Goal: Find specific page/section: Find specific page/section

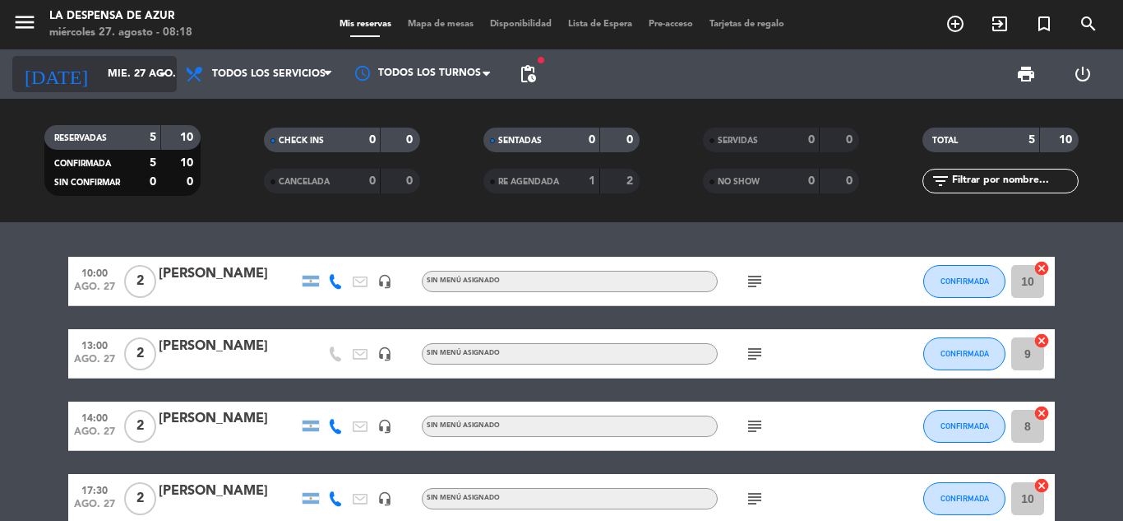
click at [158, 76] on icon "arrow_drop_down" at bounding box center [163, 74] width 20 height 20
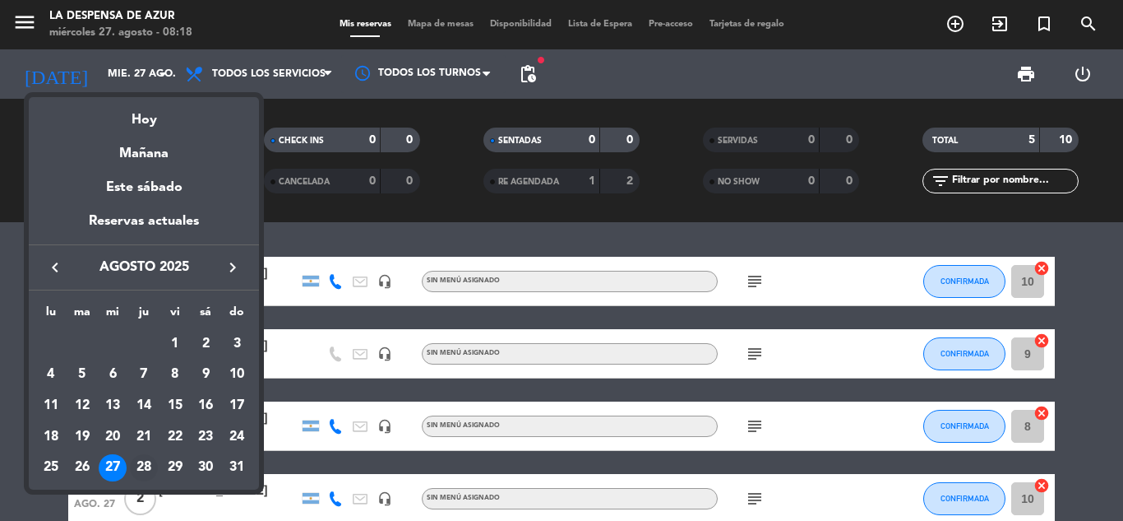
click at [141, 469] on div "28" at bounding box center [144, 468] width 28 height 28
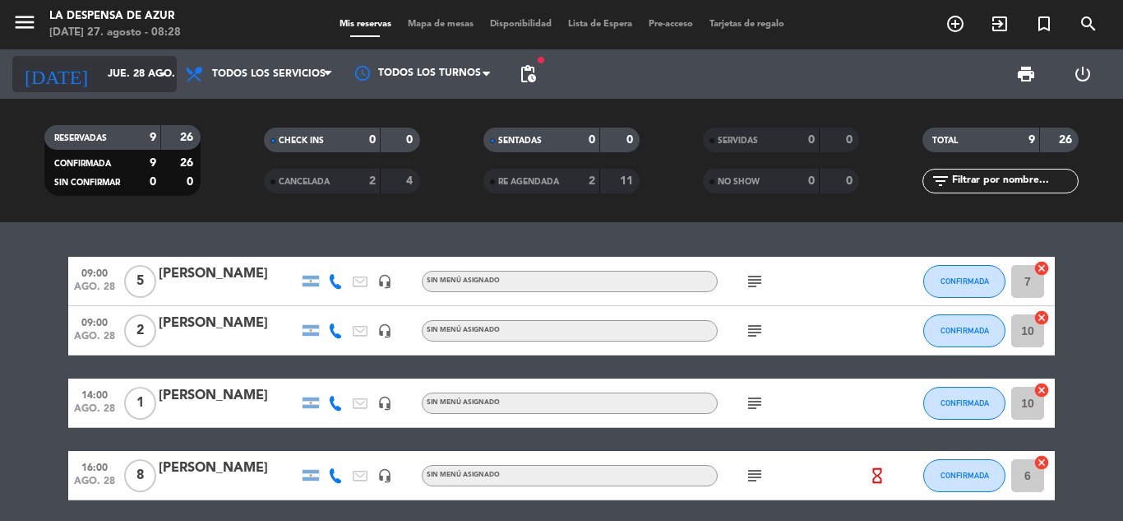
click at [99, 67] on input "jue. 28 ago." at bounding box center [168, 74] width 139 height 28
click at [146, 76] on input "jue. 28 ago." at bounding box center [168, 74] width 139 height 28
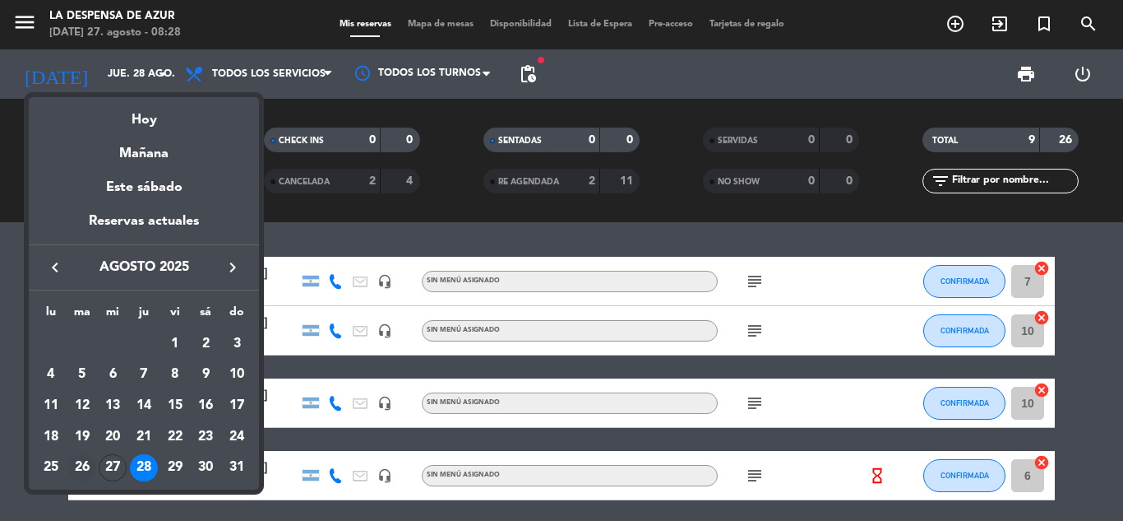
click at [78, 470] on div "26" at bounding box center [82, 468] width 28 height 28
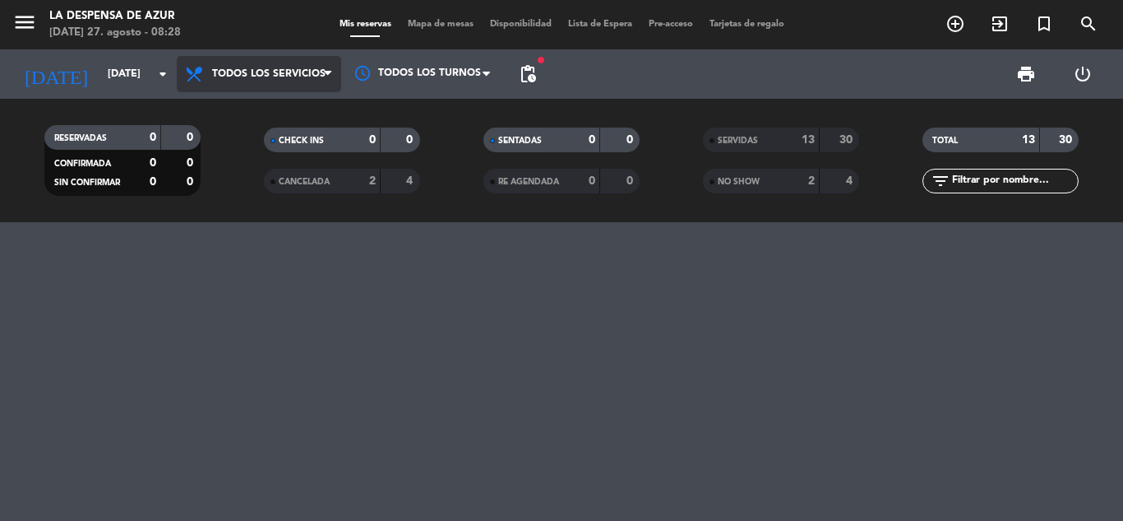
click at [258, 67] on span "Todos los servicios" at bounding box center [259, 74] width 164 height 36
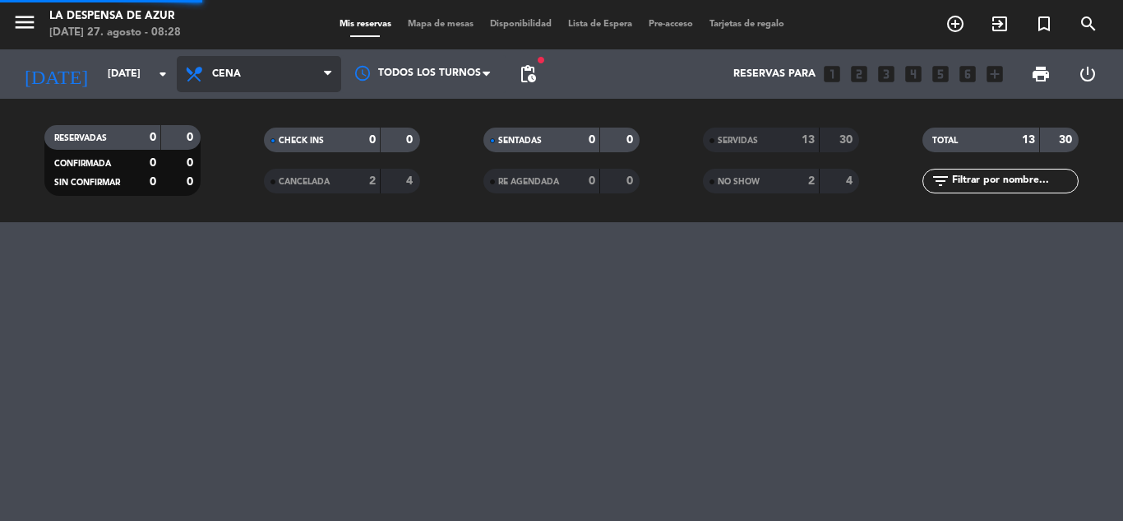
click at [288, 250] on ng-component "menu La Despensa de Azur [DATE] 27. agosto - 08:28 Mis reservas Mapa de mesas D…" at bounding box center [561, 260] width 1123 height 521
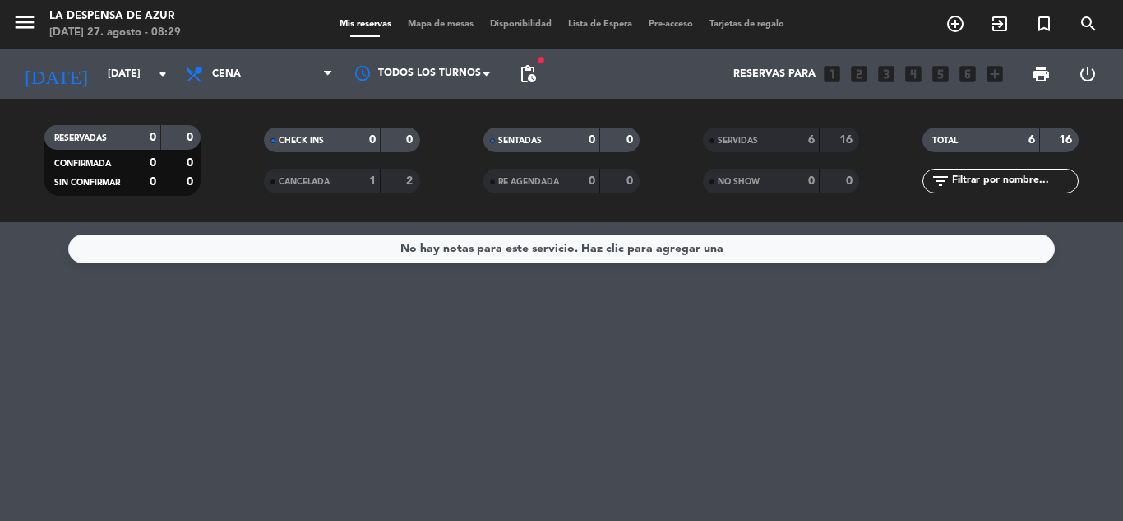
click at [753, 138] on span "SERVIDAS" at bounding box center [738, 140] width 40 height 8
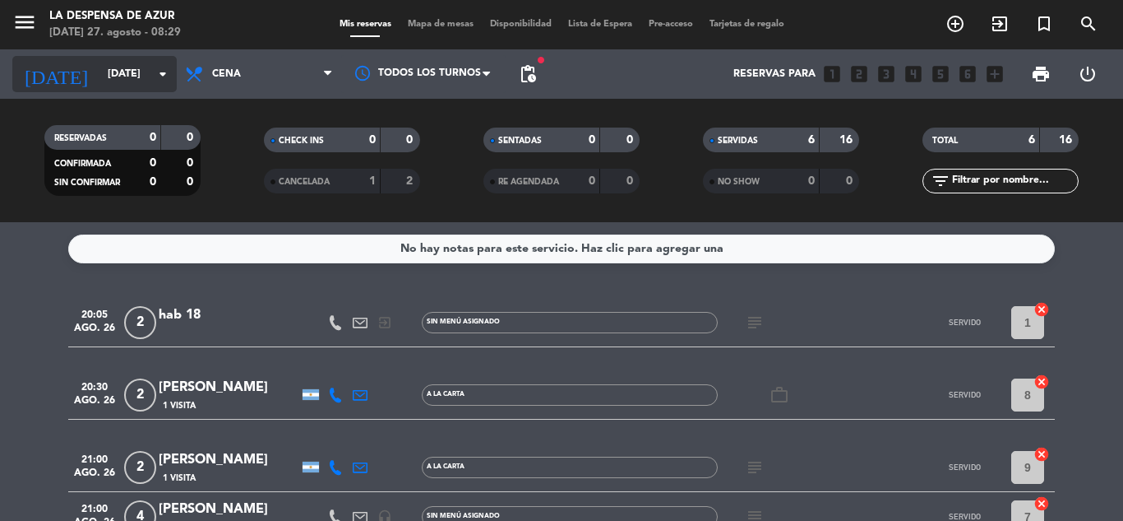
click at [141, 85] on input "[DATE]" at bounding box center [168, 74] width 139 height 28
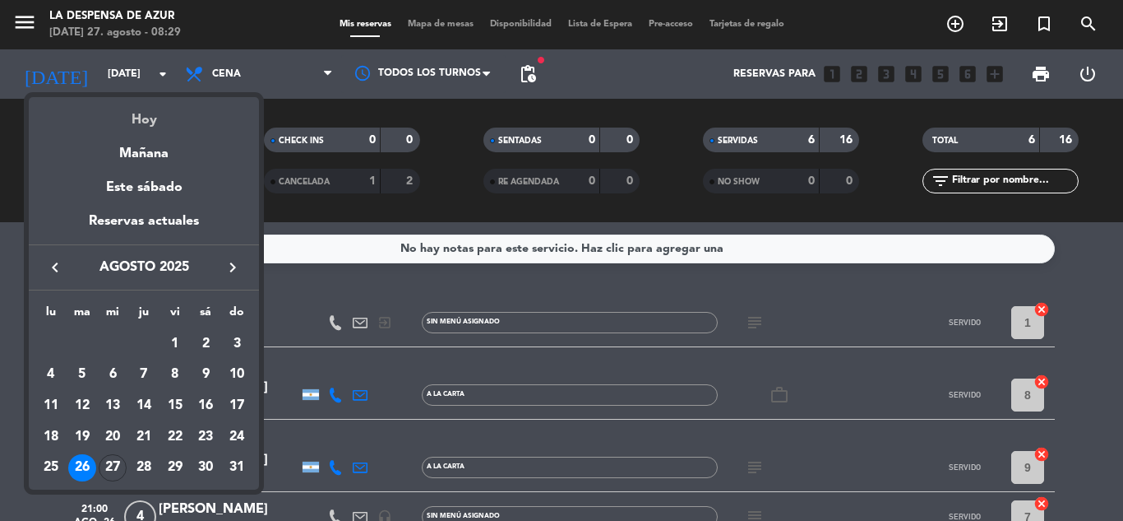
click at [153, 109] on div "Hoy" at bounding box center [144, 114] width 230 height 34
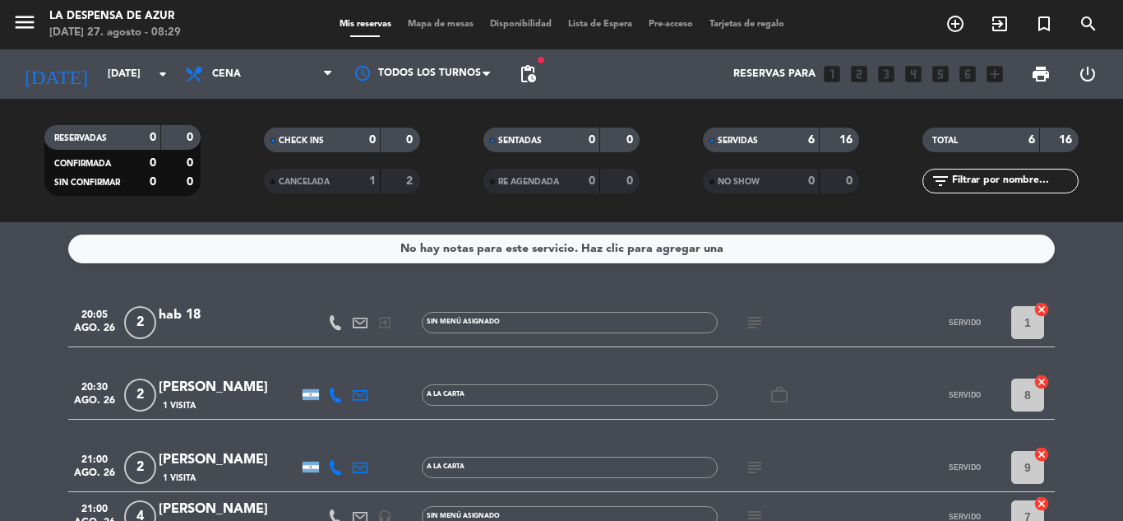
type input "mié. 27 ago."
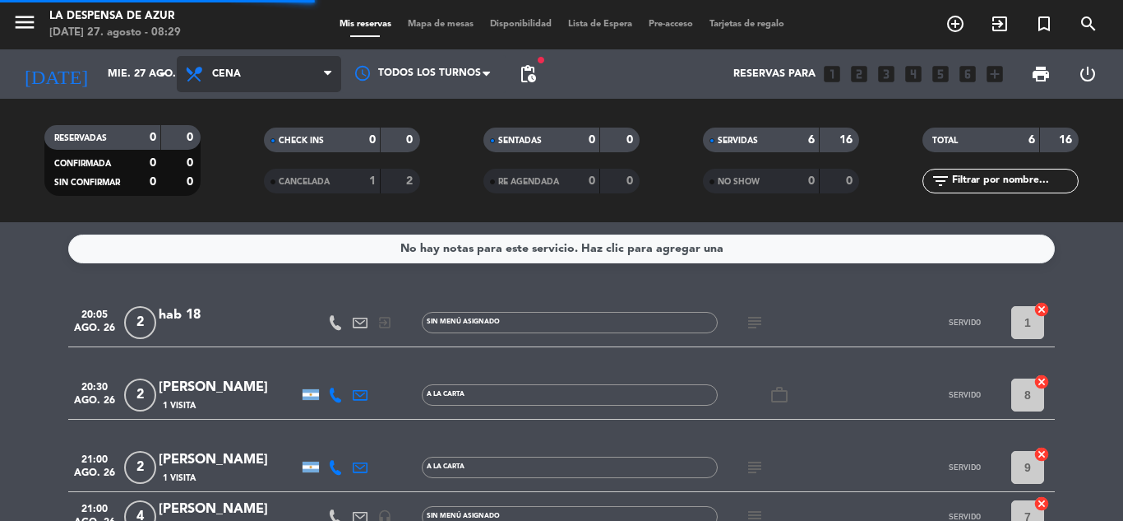
click at [266, 81] on span "Cena" at bounding box center [259, 74] width 164 height 36
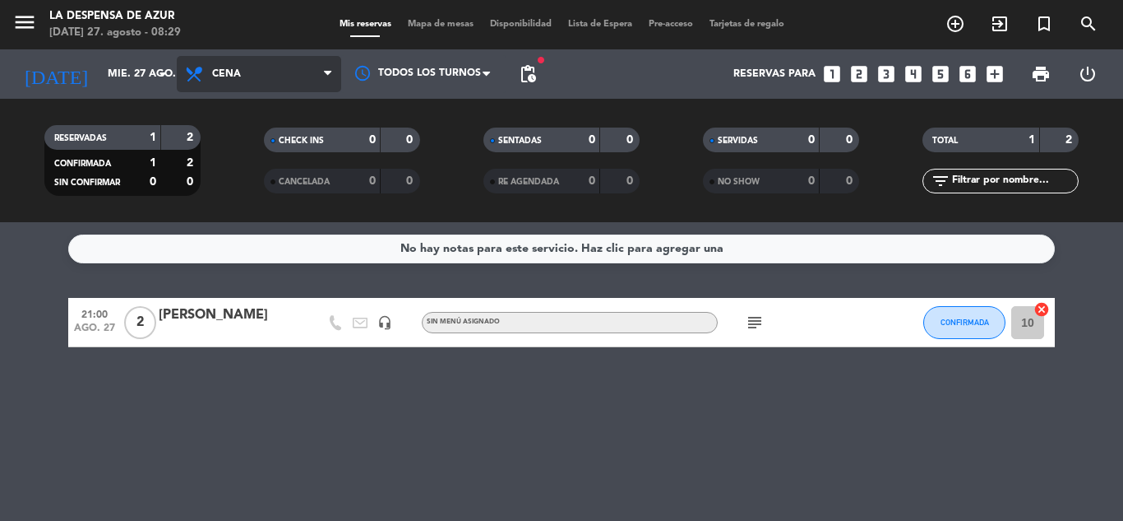
click at [281, 87] on span "Cena" at bounding box center [259, 74] width 164 height 36
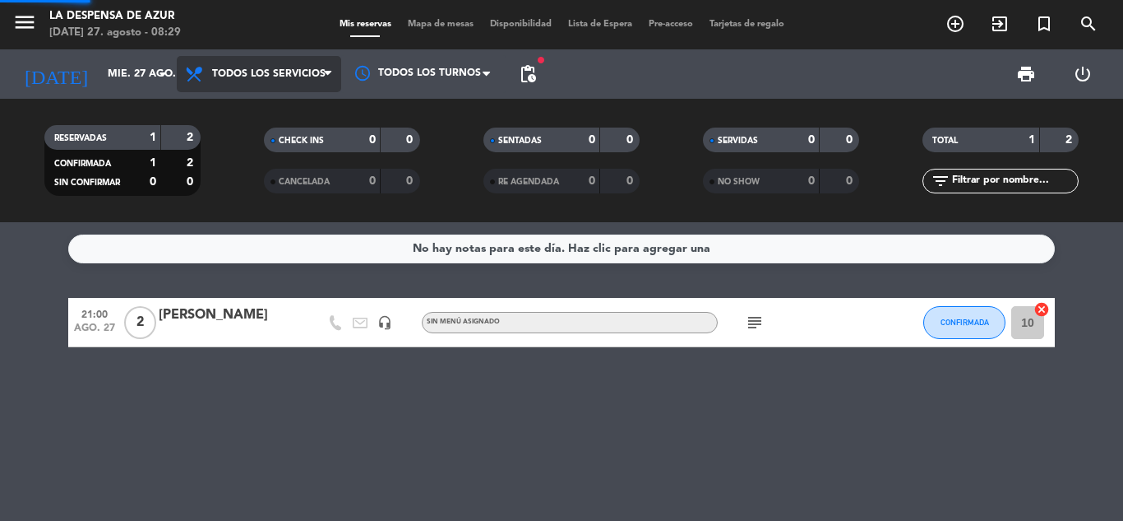
click at [275, 107] on div "menu La Despensa de Azur [DATE] 27. agosto - 08:29 Mis reservas Mapa de mesas D…" at bounding box center [561, 111] width 1123 height 222
